Goal: Task Accomplishment & Management: Manage account settings

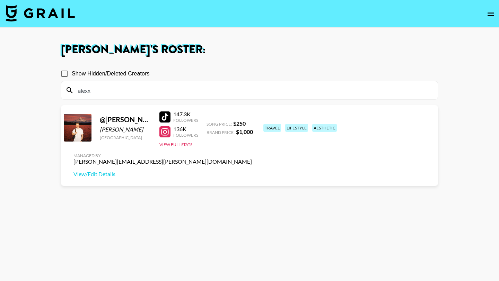
click at [49, 15] on img at bounding box center [40, 13] width 69 height 17
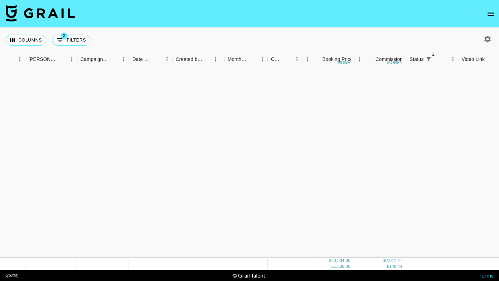
scroll to position [0, 258]
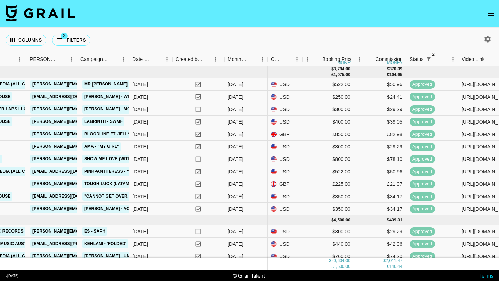
click at [485, 38] on icon "button" at bounding box center [488, 39] width 7 height 7
select select "[DATE]"
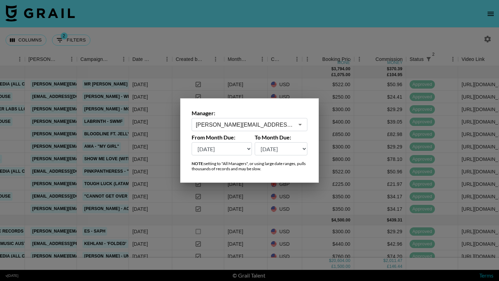
click at [258, 124] on input "[PERSON_NAME][EMAIL_ADDRESS][PERSON_NAME][DOMAIN_NAME]" at bounding box center [245, 125] width 98 height 8
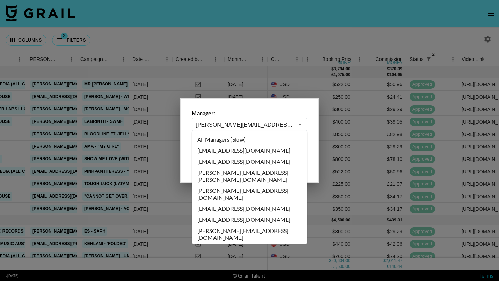
scroll to position [1953, 0]
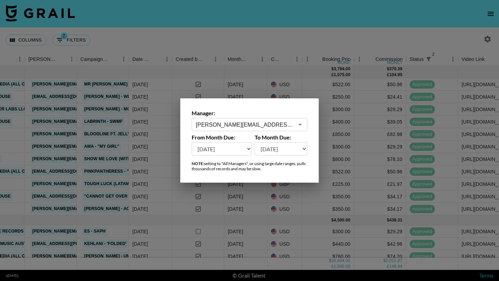
click at [288, 43] on div at bounding box center [249, 140] width 499 height 281
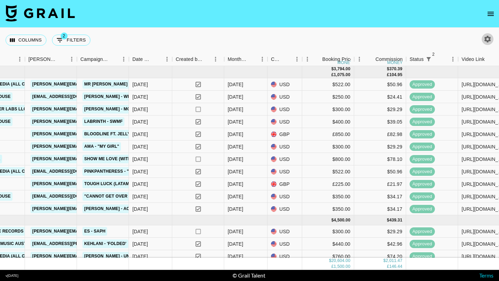
click at [486, 35] on icon "button" at bounding box center [488, 39] width 8 height 8
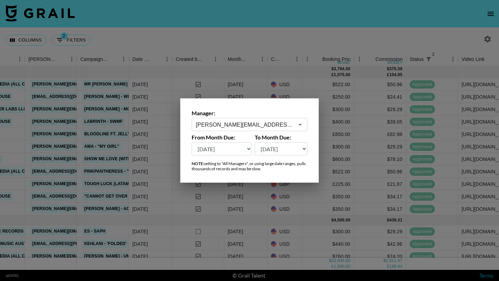
click at [234, 153] on select "[DATE] [DATE] '[DATE] May '[DATE] Mar '[DATE] Jan '[DATE] Nov '[DATE] Sep '[DAT…" at bounding box center [222, 148] width 60 height 13
select select "[DATE]"
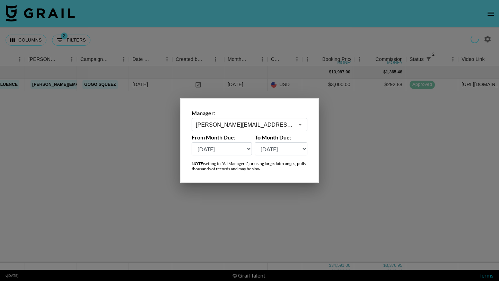
click at [303, 33] on div at bounding box center [249, 140] width 499 height 281
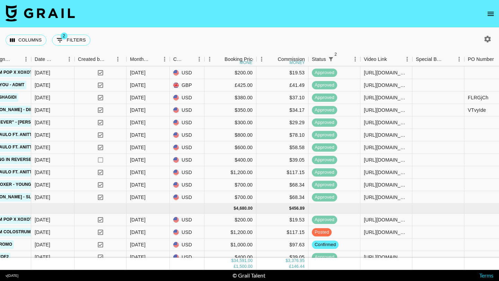
scroll to position [774, 355]
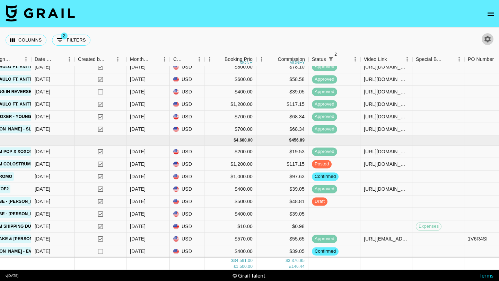
click at [485, 36] on icon "button" at bounding box center [488, 39] width 8 height 8
select select "[DATE]"
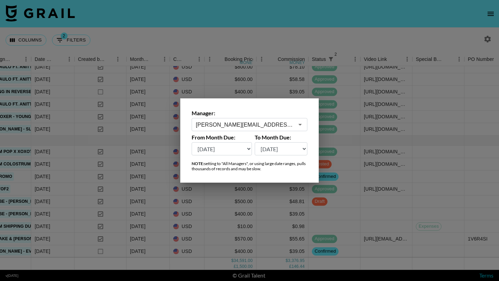
click at [222, 124] on input "[PERSON_NAME][EMAIL_ADDRESS][PERSON_NAME][DOMAIN_NAME]" at bounding box center [245, 125] width 98 height 8
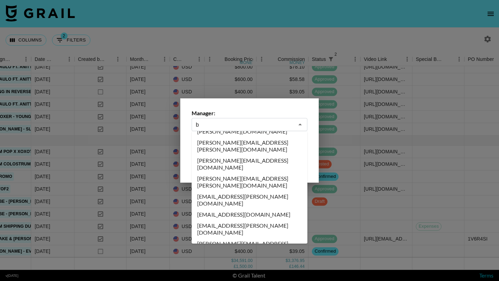
scroll to position [0, 0]
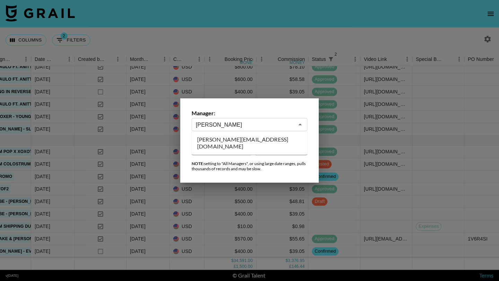
click at [224, 137] on li "[PERSON_NAME][EMAIL_ADDRESS][DOMAIN_NAME]" at bounding box center [250, 143] width 116 height 18
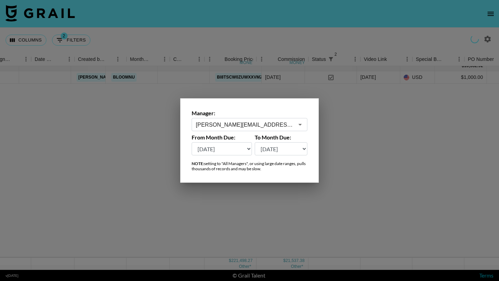
type input "[PERSON_NAME][EMAIL_ADDRESS][DOMAIN_NAME]"
click at [253, 33] on div at bounding box center [249, 140] width 499 height 281
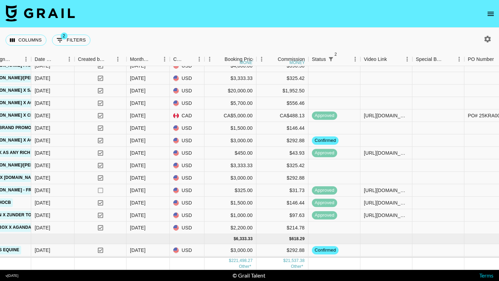
scroll to position [582, 355]
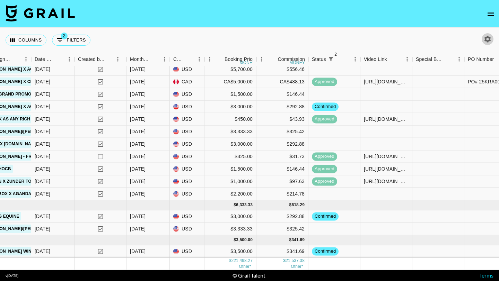
click at [488, 40] on icon "button" at bounding box center [488, 39] width 8 height 8
select select "[DATE]"
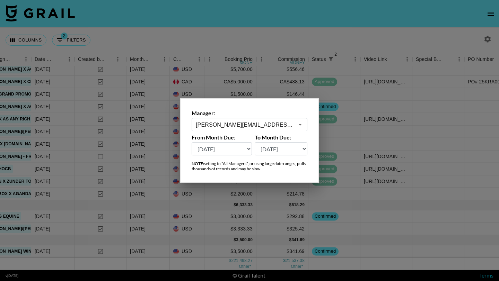
click at [273, 122] on input "[PERSON_NAME][EMAIL_ADDRESS][DOMAIN_NAME]" at bounding box center [245, 125] width 98 height 8
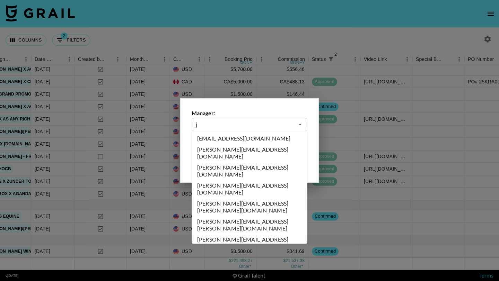
scroll to position [0, 0]
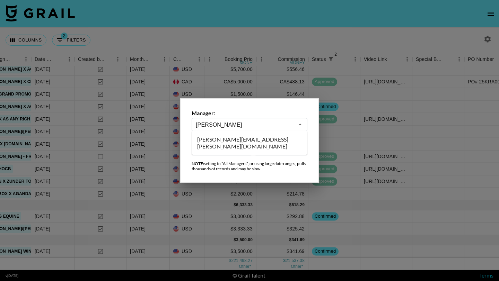
click at [270, 139] on li "[PERSON_NAME][EMAIL_ADDRESS][PERSON_NAME][DOMAIN_NAME]" at bounding box center [250, 143] width 116 height 18
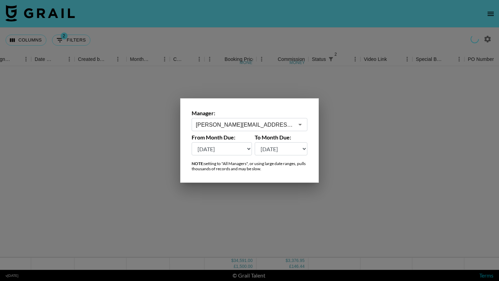
scroll to position [0, 355]
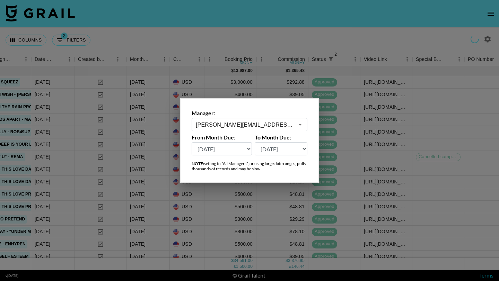
type input "[PERSON_NAME][EMAIL_ADDRESS][PERSON_NAME][DOMAIN_NAME]"
click at [219, 38] on div at bounding box center [249, 140] width 499 height 281
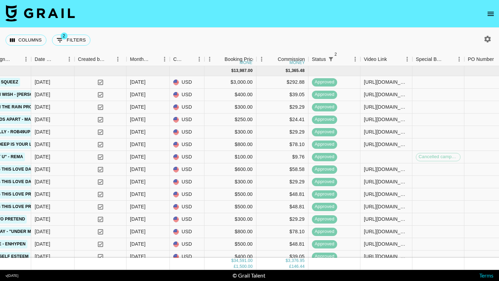
click at [487, 35] on icon "button" at bounding box center [488, 39] width 8 height 8
select select "[DATE]"
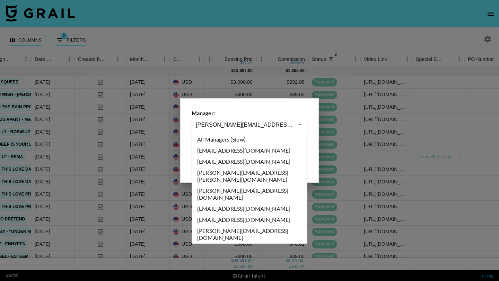
click at [269, 124] on input "[PERSON_NAME][EMAIL_ADDRESS][PERSON_NAME][DOMAIN_NAME]" at bounding box center [245, 125] width 98 height 8
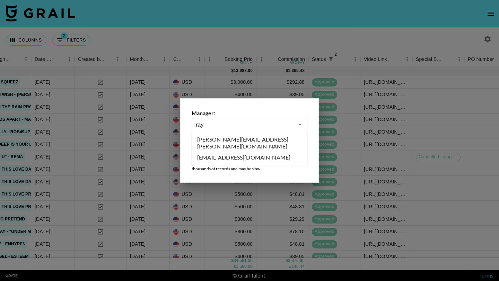
scroll to position [0, 0]
click at [255, 152] on li "[EMAIL_ADDRESS][DOMAIN_NAME]" at bounding box center [250, 157] width 116 height 11
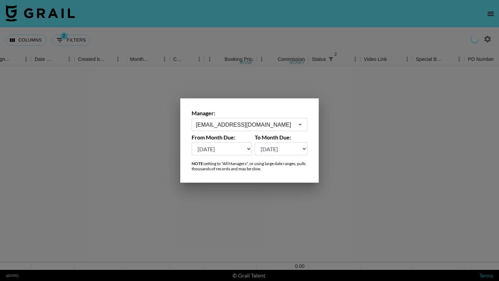
type input "[EMAIL_ADDRESS][DOMAIN_NAME]"
click at [262, 31] on div at bounding box center [249, 140] width 499 height 281
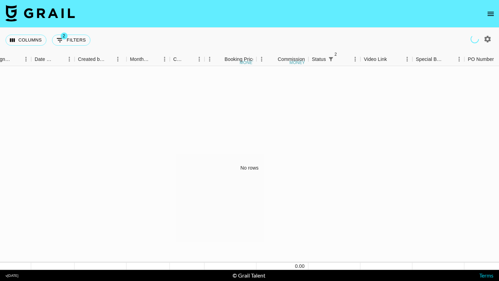
click at [489, 41] on icon "button" at bounding box center [488, 39] width 7 height 7
select select "[DATE]"
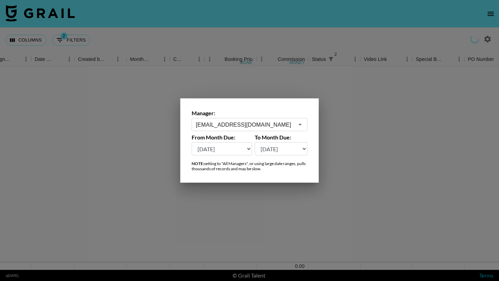
click at [245, 123] on input "[EMAIL_ADDRESS][DOMAIN_NAME]" at bounding box center [245, 125] width 98 height 8
click at [246, 139] on li "[PERSON_NAME][EMAIL_ADDRESS][PERSON_NAME][DOMAIN_NAME]" at bounding box center [250, 143] width 116 height 18
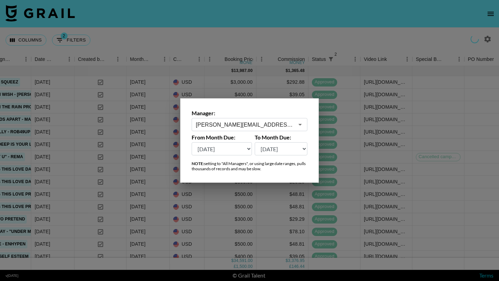
type input "[PERSON_NAME][EMAIL_ADDRESS][PERSON_NAME][DOMAIN_NAME]"
click at [248, 38] on div at bounding box center [249, 140] width 499 height 281
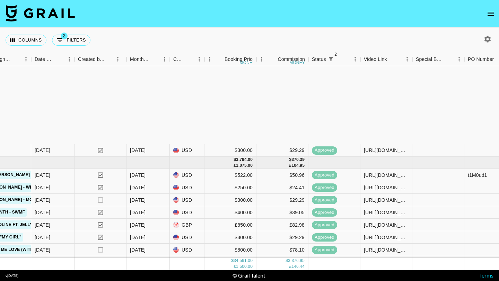
scroll to position [74, 355]
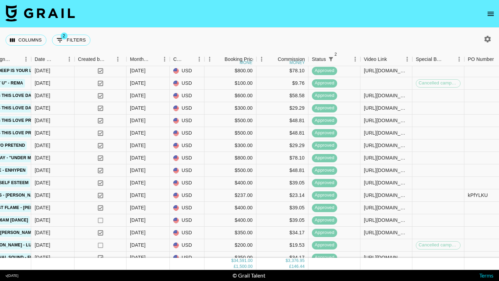
click at [483, 44] on div at bounding box center [488, 39] width 12 height 12
click at [485, 41] on icon "button" at bounding box center [488, 39] width 7 height 7
select select "[DATE]"
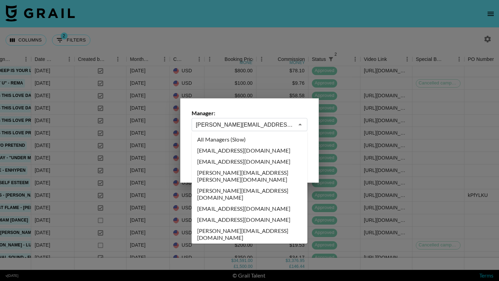
click at [267, 123] on input "[PERSON_NAME][EMAIL_ADDRESS][PERSON_NAME][DOMAIN_NAME]" at bounding box center [245, 125] width 98 height 8
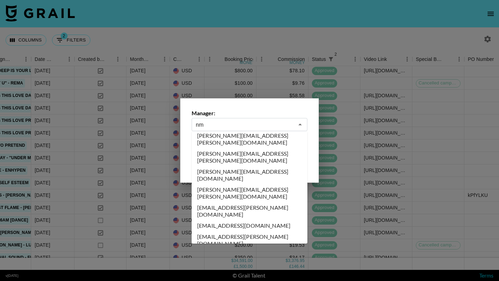
scroll to position [0, 0]
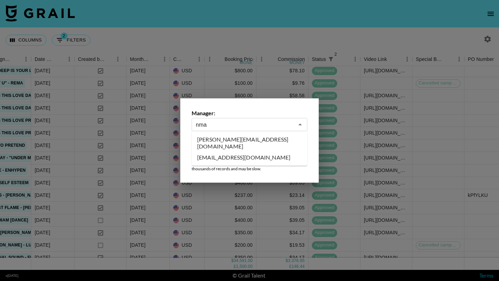
click at [265, 152] on li "[EMAIL_ADDRESS][DOMAIN_NAME]" at bounding box center [250, 157] width 116 height 11
type input "[EMAIL_ADDRESS][DOMAIN_NAME]"
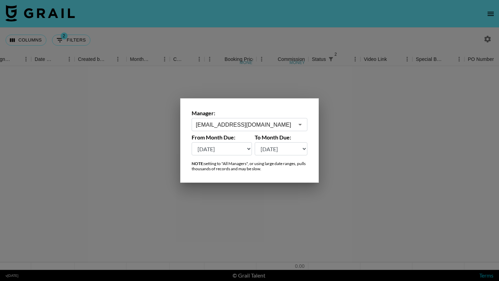
scroll to position [0, 355]
click at [279, 34] on div at bounding box center [249, 140] width 499 height 281
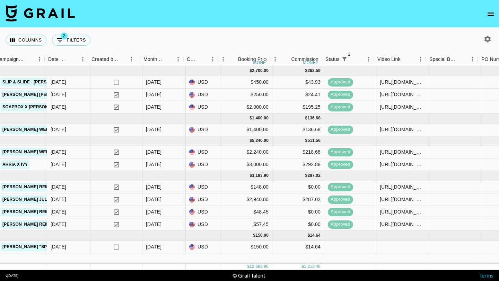
scroll to position [0, 338]
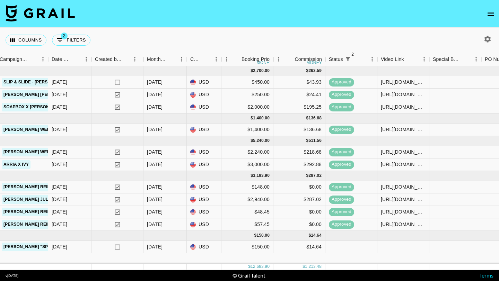
click at [486, 38] on icon "button" at bounding box center [488, 39] width 7 height 7
select select "[DATE]"
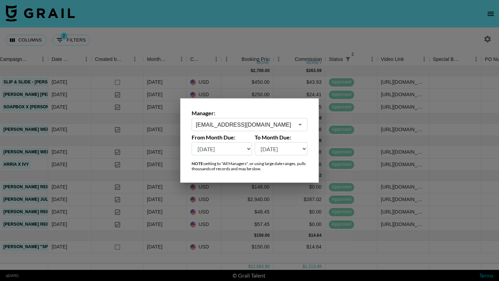
click at [268, 120] on div "[EMAIL_ADDRESS][DOMAIN_NAME] ​" at bounding box center [250, 124] width 116 height 13
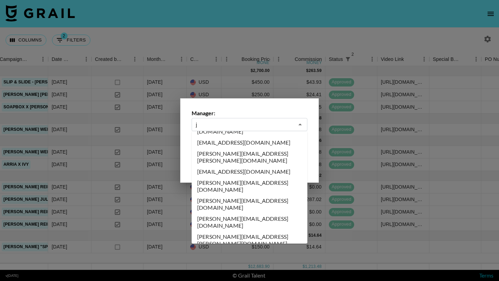
scroll to position [0, 0]
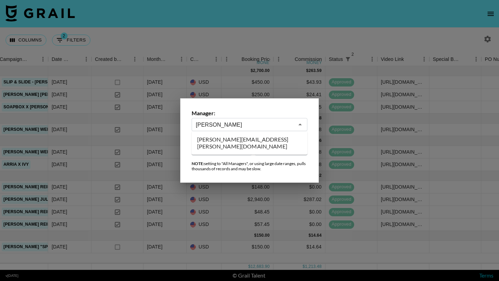
click at [265, 136] on li "[PERSON_NAME][EMAIL_ADDRESS][PERSON_NAME][DOMAIN_NAME]" at bounding box center [250, 143] width 116 height 18
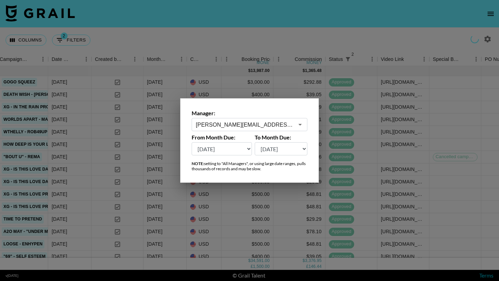
type input "[PERSON_NAME][EMAIL_ADDRESS][PERSON_NAME][DOMAIN_NAME]"
click at [268, 41] on div at bounding box center [249, 140] width 499 height 281
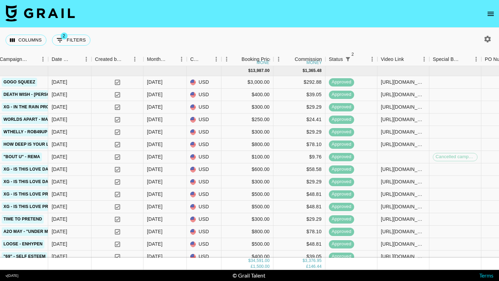
click at [487, 40] on icon "button" at bounding box center [488, 39] width 8 height 8
select select "[DATE]"
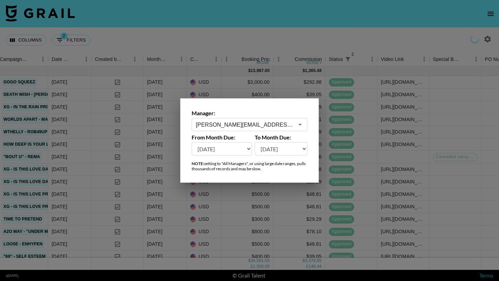
click at [267, 124] on input "[PERSON_NAME][EMAIL_ADDRESS][PERSON_NAME][DOMAIN_NAME]" at bounding box center [245, 125] width 98 height 8
click at [256, 127] on input "[PERSON_NAME][EMAIL_ADDRESS][PERSON_NAME][DOMAIN_NAME]" at bounding box center [245, 125] width 98 height 8
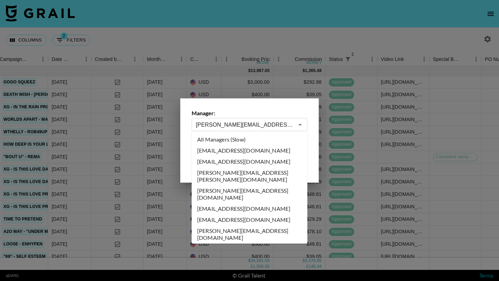
click at [256, 127] on input "[PERSON_NAME][EMAIL_ADDRESS][PERSON_NAME][DOMAIN_NAME]" at bounding box center [245, 125] width 98 height 8
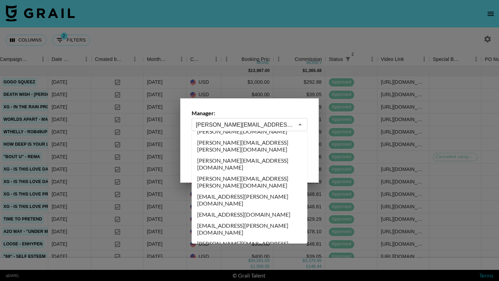
click at [256, 127] on input "[PERSON_NAME][EMAIL_ADDRESS][PERSON_NAME][DOMAIN_NAME]" at bounding box center [245, 125] width 98 height 8
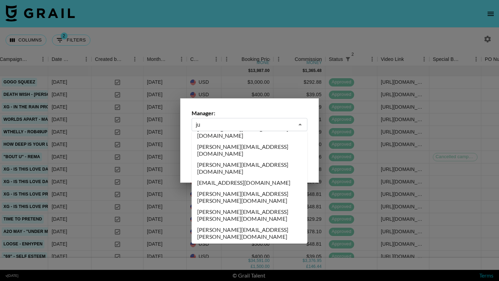
scroll to position [0, 0]
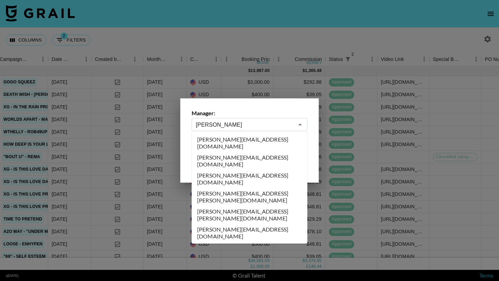
click at [257, 170] on li "[PERSON_NAME][EMAIL_ADDRESS][DOMAIN_NAME]" at bounding box center [250, 179] width 116 height 18
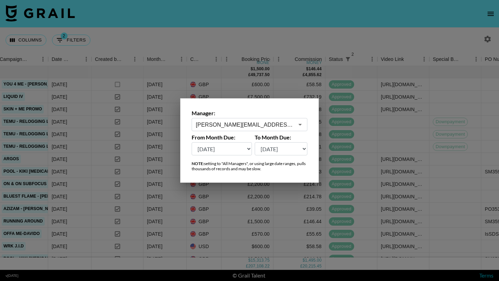
type input "[PERSON_NAME][EMAIL_ADDRESS][DOMAIN_NAME]"
click at [292, 26] on div at bounding box center [249, 140] width 499 height 281
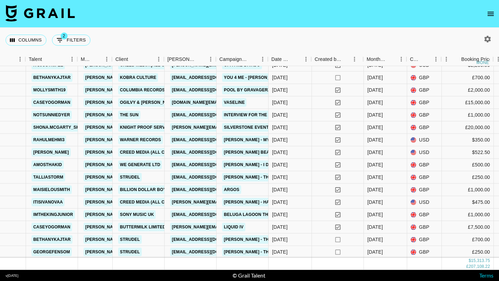
scroll to position [443, 118]
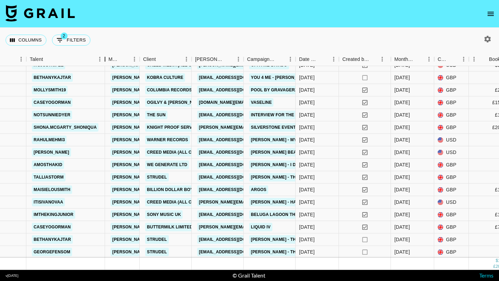
drag, startPoint x: 77, startPoint y: 61, endPoint x: 104, endPoint y: 63, distance: 27.1
click at [104, 63] on div "Talent" at bounding box center [105, 60] width 8 height 14
drag, startPoint x: 101, startPoint y: 129, endPoint x: 35, endPoint y: 123, distance: 66.8
click at [35, 123] on div "shona.mcgarty_shoniqua" at bounding box center [65, 128] width 79 height 12
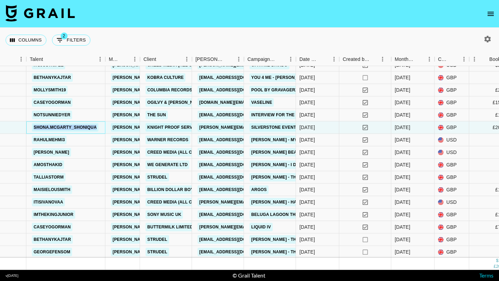
copy link "shona.mcgarty_shoniqua"
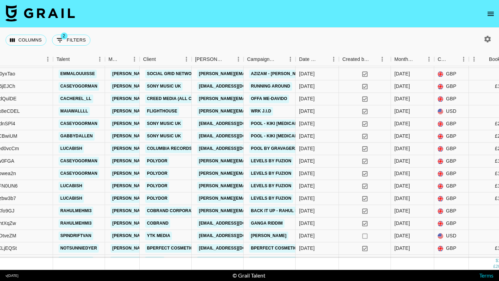
scroll to position [135, 92]
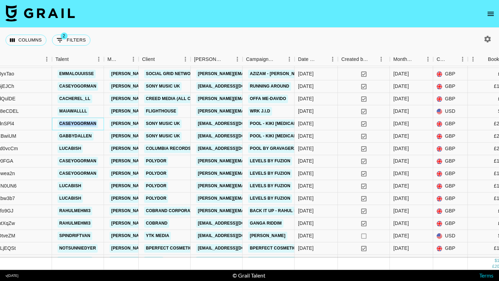
drag, startPoint x: 99, startPoint y: 124, endPoint x: 54, endPoint y: 123, distance: 44.7
click at [54, 123] on div "caseyogorman" at bounding box center [78, 124] width 52 height 12
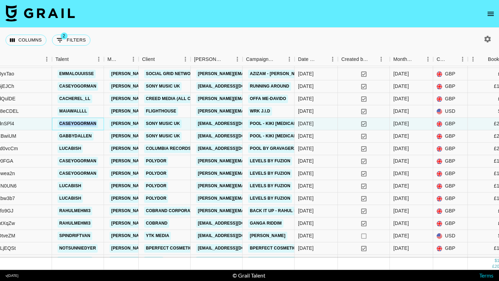
copy link "caseyogorman"
click at [488, 34] on button "button" at bounding box center [488, 39] width 12 height 12
select select "[DATE]"
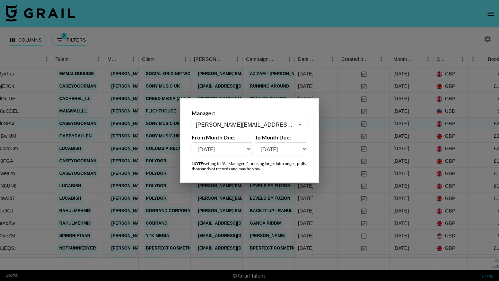
click at [419, 37] on div at bounding box center [249, 140] width 499 height 281
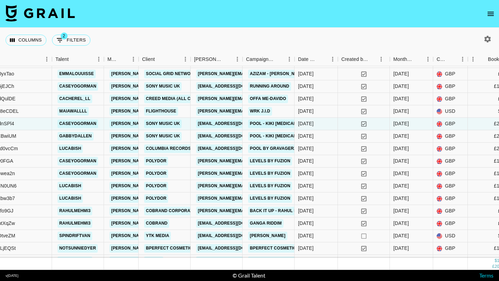
click at [487, 37] on icon "button" at bounding box center [488, 39] width 7 height 7
select select "[DATE]"
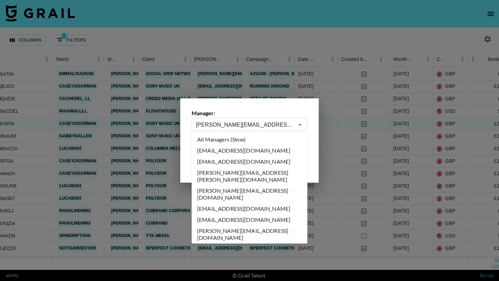
click at [264, 127] on input "[PERSON_NAME][EMAIL_ADDRESS][DOMAIN_NAME]" at bounding box center [245, 125] width 98 height 8
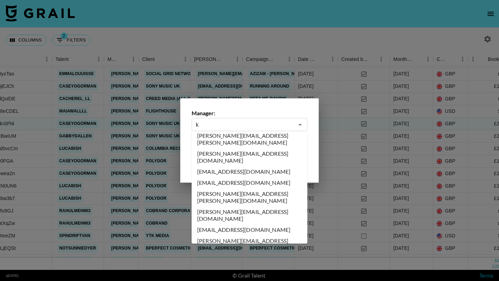
scroll to position [0, 0]
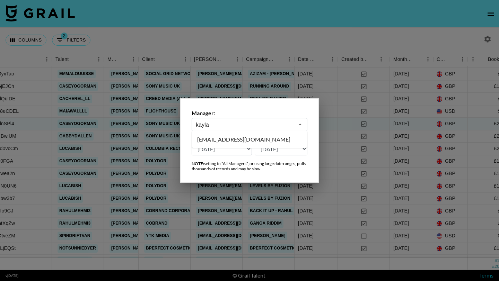
click at [268, 138] on li "[EMAIL_ADDRESS][DOMAIN_NAME]" at bounding box center [250, 139] width 116 height 11
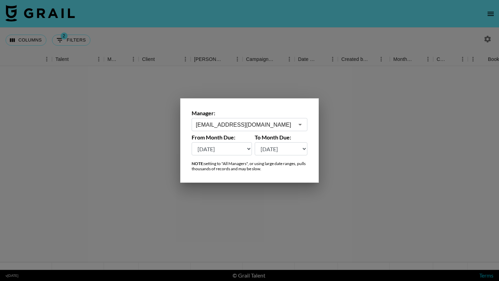
scroll to position [0, 92]
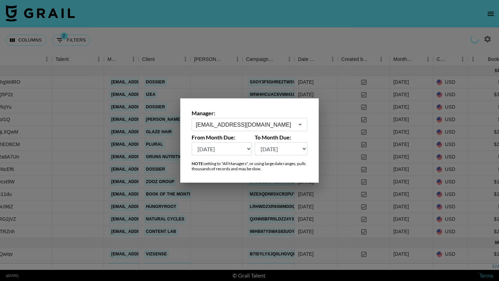
type input "[EMAIL_ADDRESS][DOMAIN_NAME]"
click at [316, 29] on div at bounding box center [249, 140] width 499 height 281
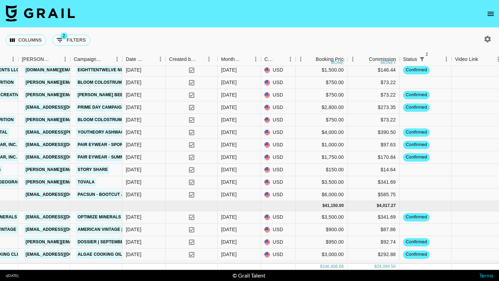
scroll to position [1041, 264]
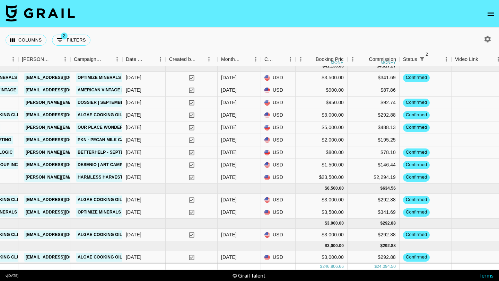
click at [486, 39] on icon "button" at bounding box center [488, 39] width 7 height 7
select select "[DATE]"
